Goal: Task Accomplishment & Management: Use online tool/utility

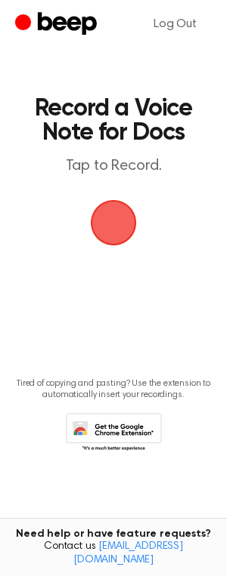
click at [112, 234] on span "button" at bounding box center [113, 223] width 42 height 42
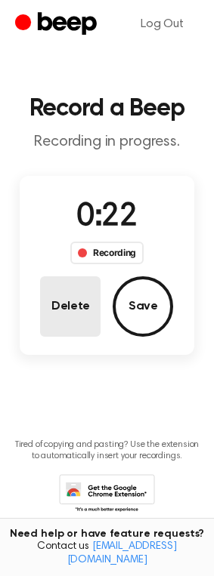
click at [57, 308] on button "Delete" at bounding box center [70, 306] width 60 height 60
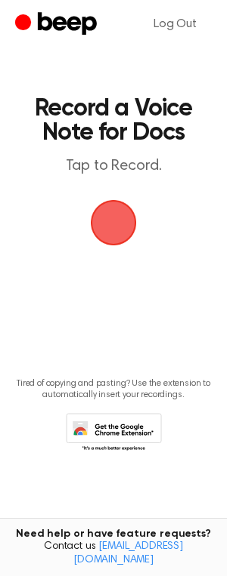
click at [108, 224] on span "button" at bounding box center [113, 223] width 42 height 42
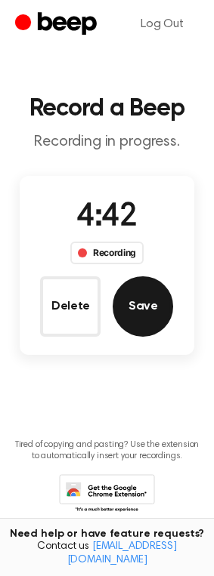
click at [133, 303] on button "Save" at bounding box center [143, 306] width 60 height 60
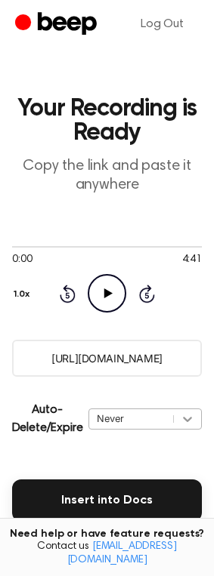
click at [187, 418] on div "Auto-Delete/Expire Never | Download" at bounding box center [107, 419] width 190 height 60
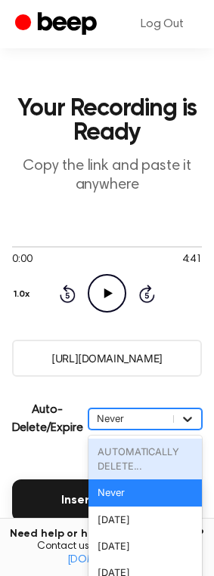
scroll to position [43, 0]
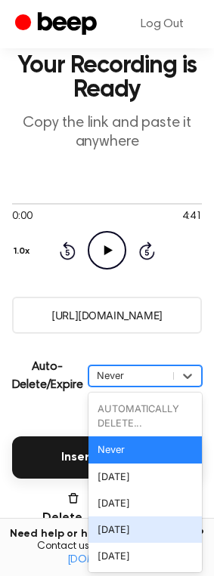
click at [174, 528] on div "[DATE]" at bounding box center [144, 530] width 113 height 26
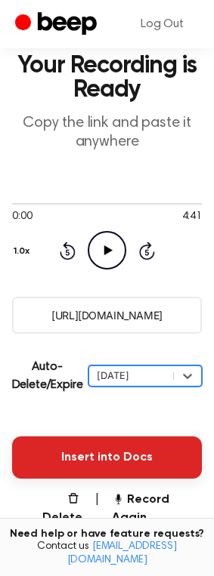
click at [126, 463] on button "Insert into Docs" at bounding box center [107, 457] width 190 height 42
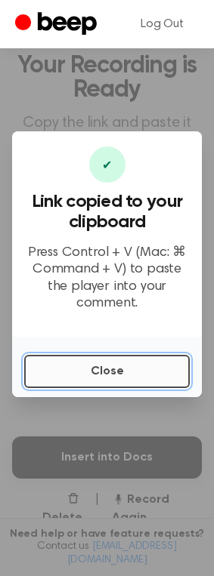
click at [106, 371] on button "Close" at bounding box center [106, 371] width 165 height 33
